Goal: Transaction & Acquisition: Download file/media

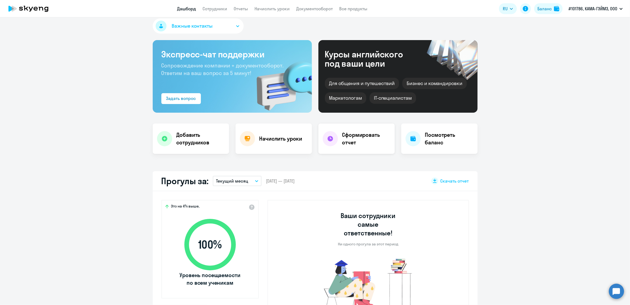
scroll to position [89, 0]
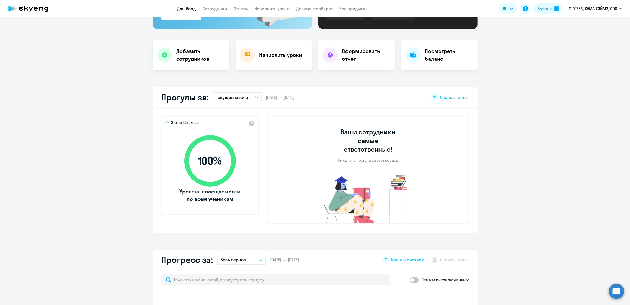
click at [250, 129] on div "Это на 4% выше, 100 % Уровень посещаемости по всем ученикам" at bounding box center [210, 161] width 96 height 89
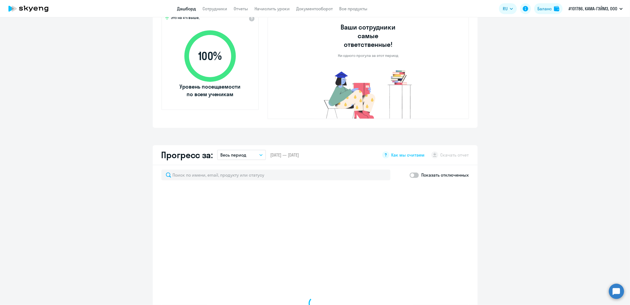
click at [229, 152] on p "Весь период" at bounding box center [233, 155] width 26 height 6
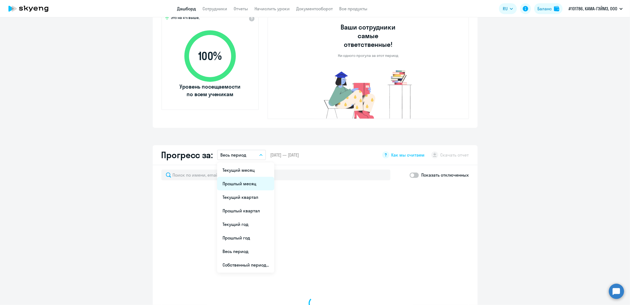
click at [242, 177] on li "Прошлый месяц" at bounding box center [245, 184] width 57 height 14
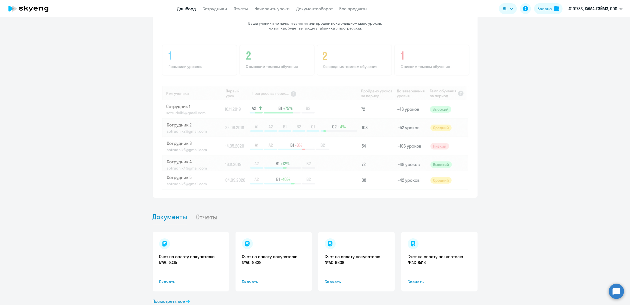
scroll to position [404, 0]
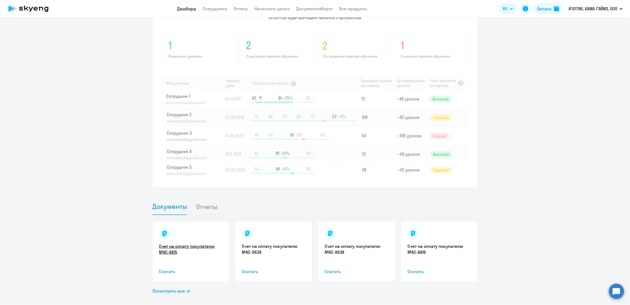
click at [190, 243] on link "Счет на оплату покупателю №AC-8415" at bounding box center [190, 249] width 63 height 12
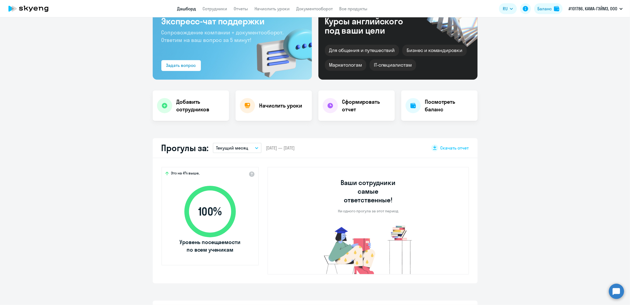
scroll to position [0, 0]
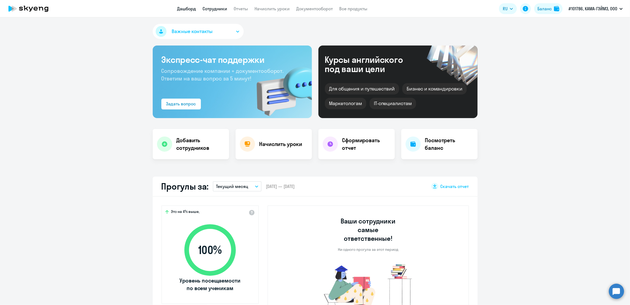
click at [220, 11] on link "Сотрудники" at bounding box center [215, 8] width 25 height 5
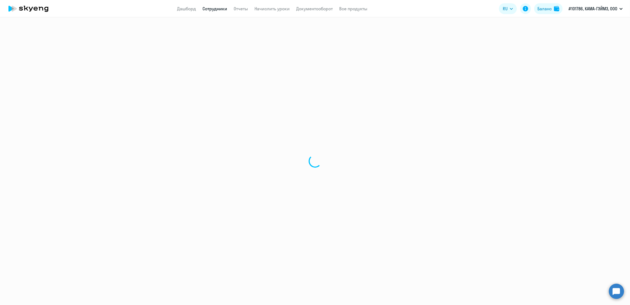
select select "30"
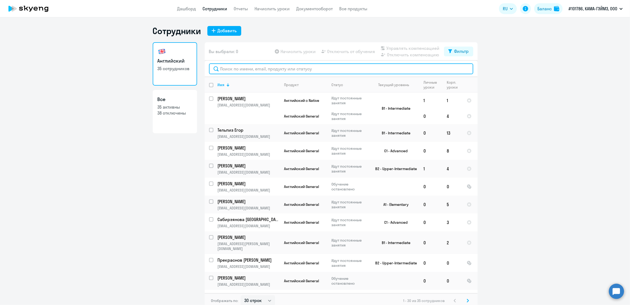
click at [238, 73] on input "text" at bounding box center [341, 68] width 264 height 11
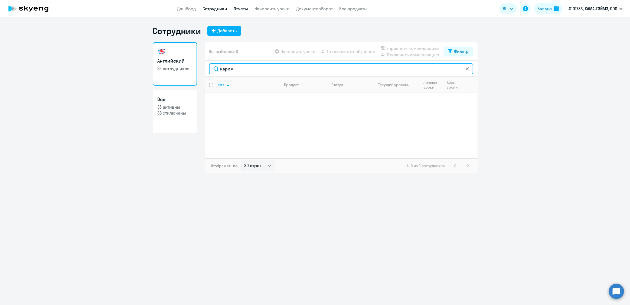
type input "карим"
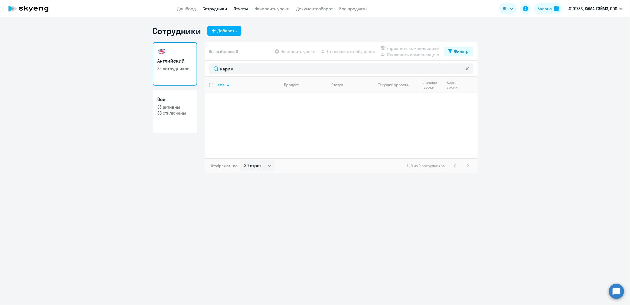
click at [237, 9] on link "Отчеты" at bounding box center [241, 8] width 14 height 5
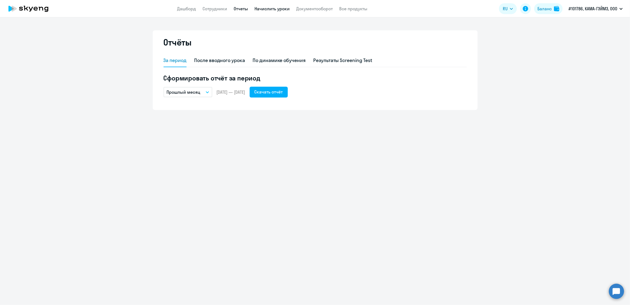
click at [275, 11] on link "Начислить уроки" at bounding box center [272, 8] width 35 height 5
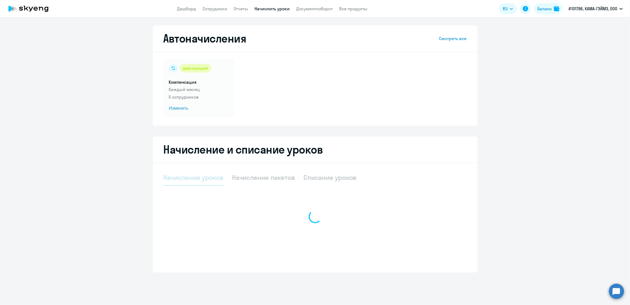
select select "10"
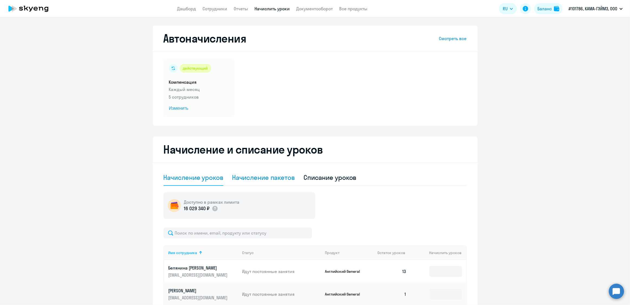
click at [258, 172] on div "Начисление пакетов" at bounding box center [263, 178] width 63 height 16
select select "10"
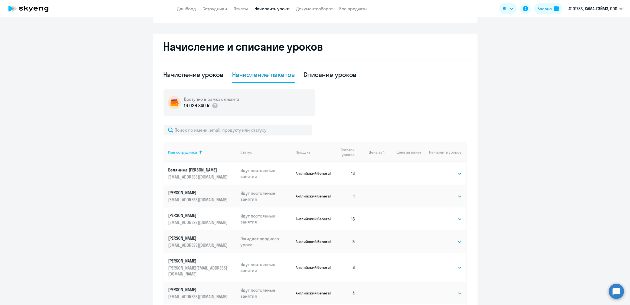
scroll to position [104, 0]
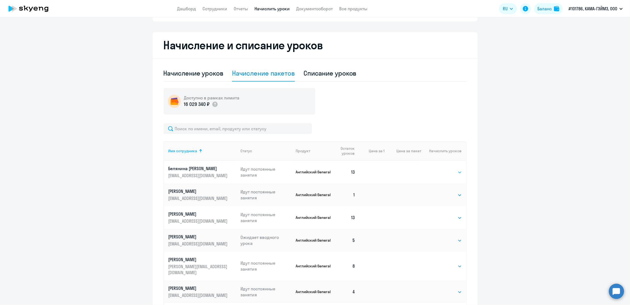
click at [457, 175] on select "Выбрать 4 8 16 32 64" at bounding box center [451, 172] width 22 height 6
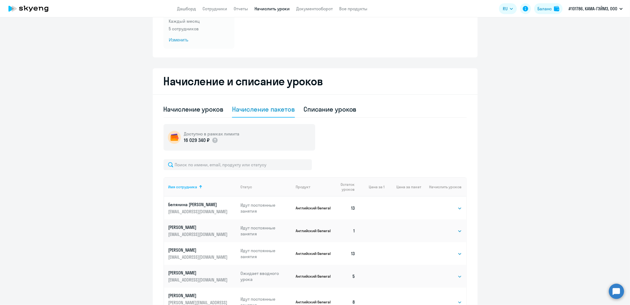
scroll to position [27, 0]
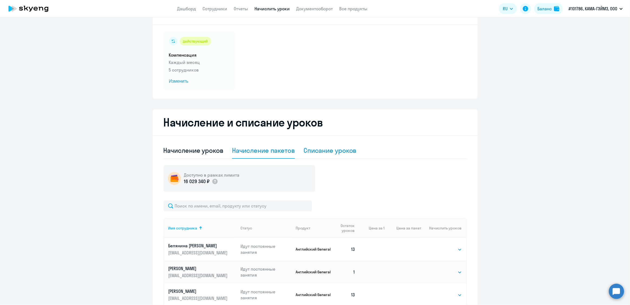
click at [327, 154] on div "Списание уроков" at bounding box center [330, 150] width 53 height 9
select select "10"
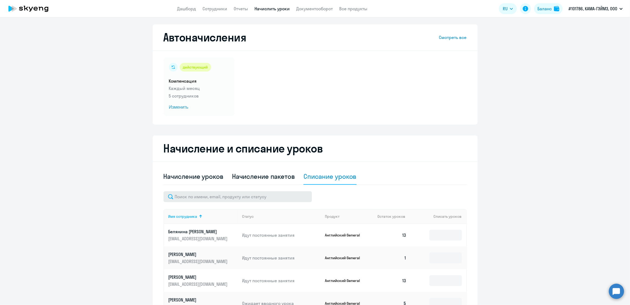
scroll to position [0, 0]
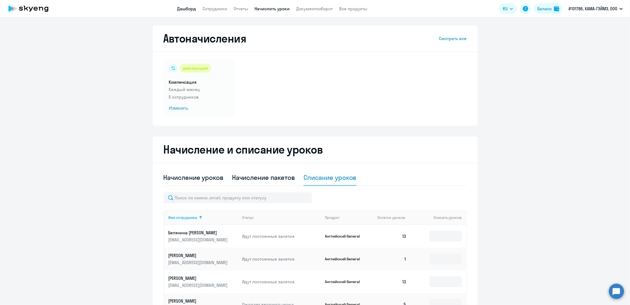
click at [192, 9] on link "Дашборд" at bounding box center [186, 8] width 19 height 5
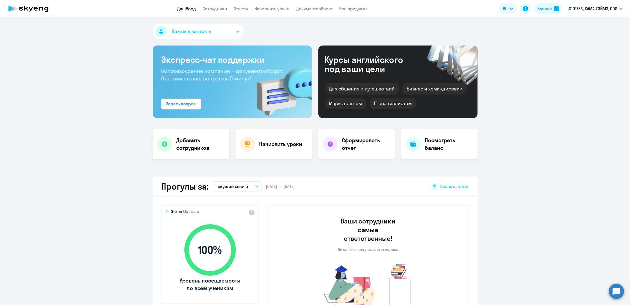
click at [238, 15] on app-header "Дашборд Сотрудники Отчеты Начислить уроки Документооборот Все продукты Дашборд …" at bounding box center [315, 8] width 630 height 17
click at [238, 12] on app-menu-item-link "Отчеты" at bounding box center [241, 8] width 14 height 7
click at [239, 10] on link "Отчеты" at bounding box center [241, 8] width 14 height 5
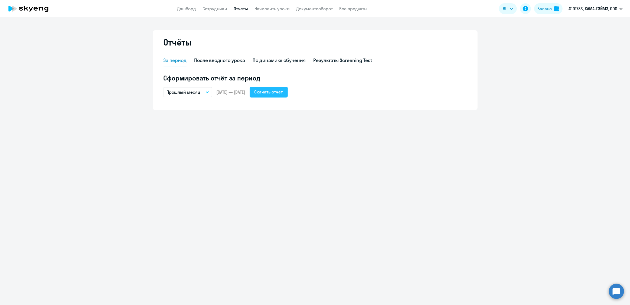
click at [283, 94] on div "Скачать отчёт" at bounding box center [269, 92] width 28 height 6
click at [239, 63] on div "После вводного урока" at bounding box center [219, 60] width 51 height 7
select select "10"
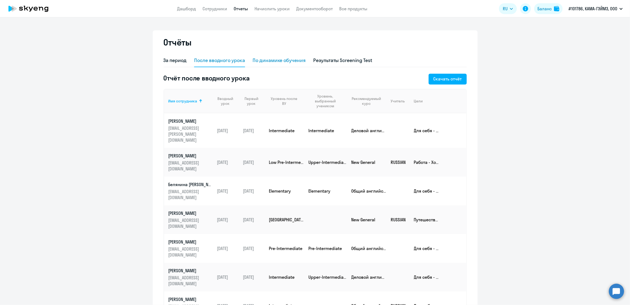
click at [279, 63] on div "По динамике обучения" at bounding box center [279, 60] width 53 height 7
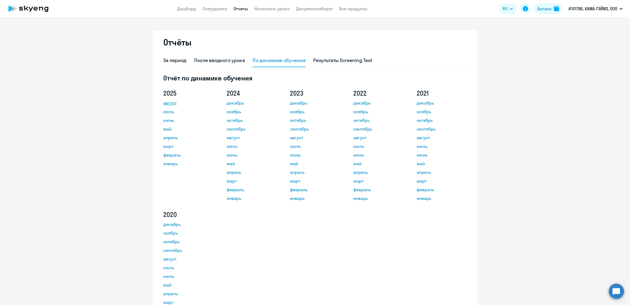
click at [174, 100] on link "август" at bounding box center [188, 103] width 49 height 6
click at [506, 11] on span "RU" at bounding box center [505, 8] width 5 height 6
